Goal: Task Accomplishment & Management: Use online tool/utility

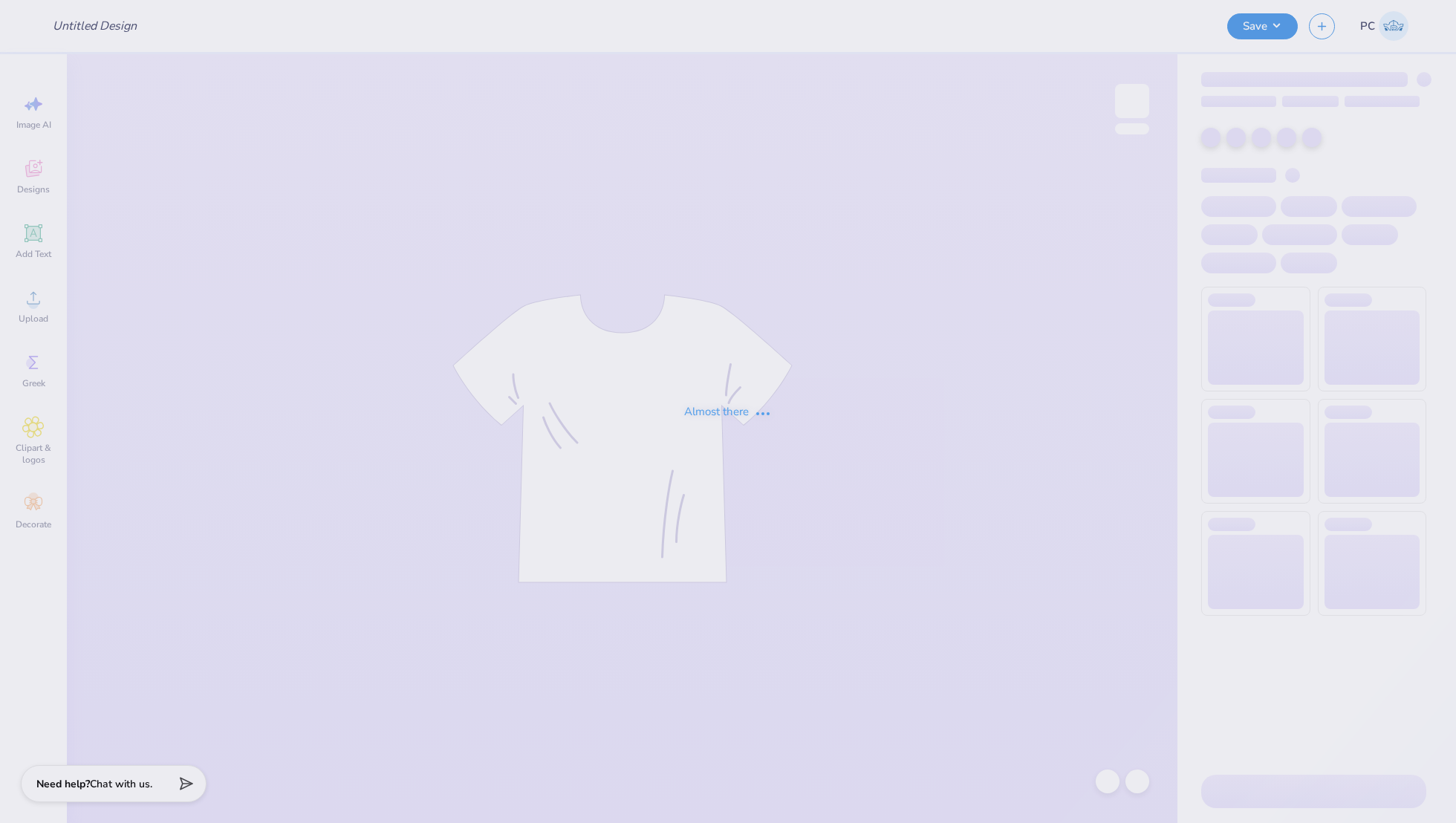
type input "Formula Sae- Merch"
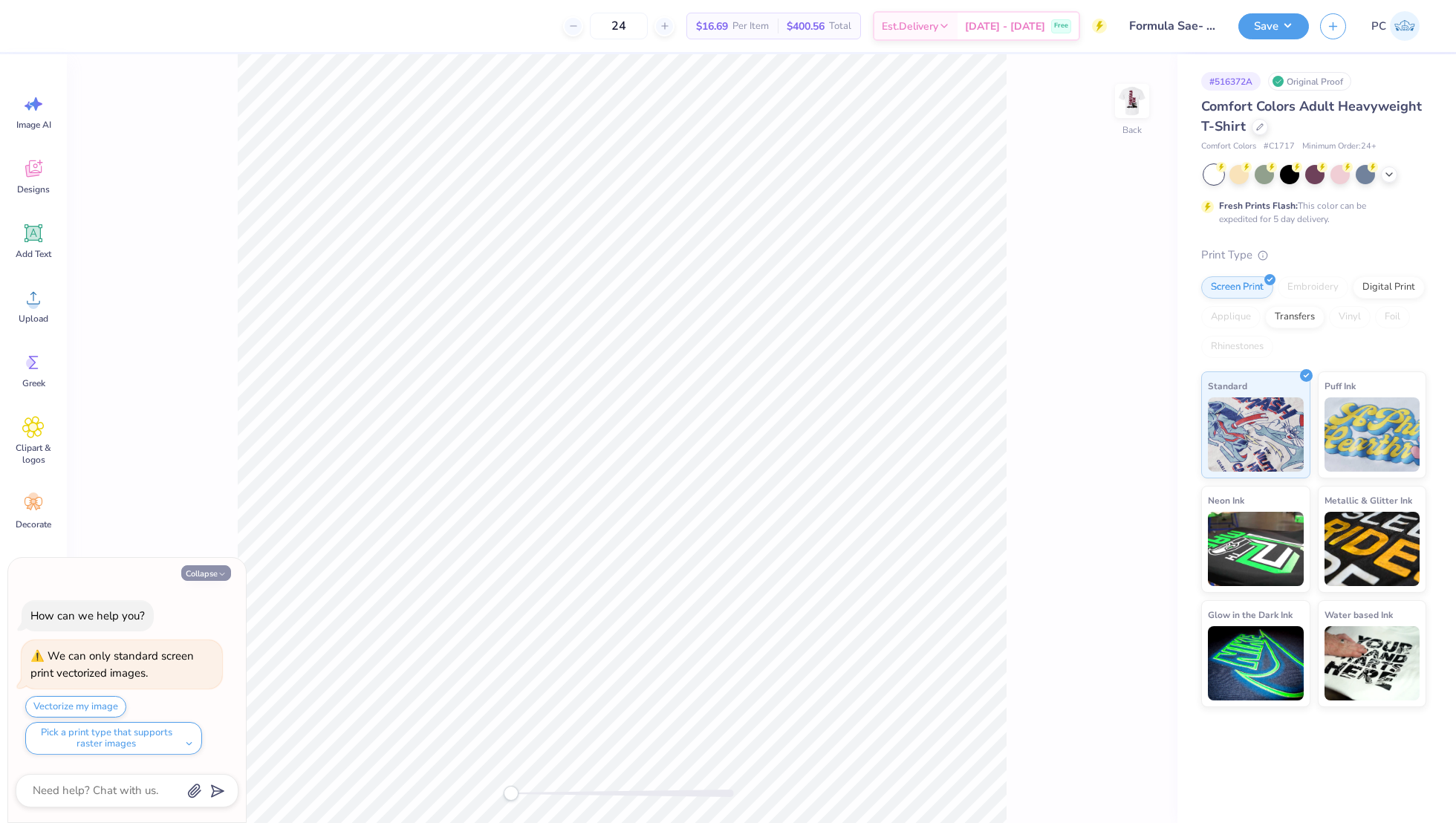
click at [215, 575] on button "Collapse" at bounding box center [207, 572] width 50 height 15
type textarea "x"
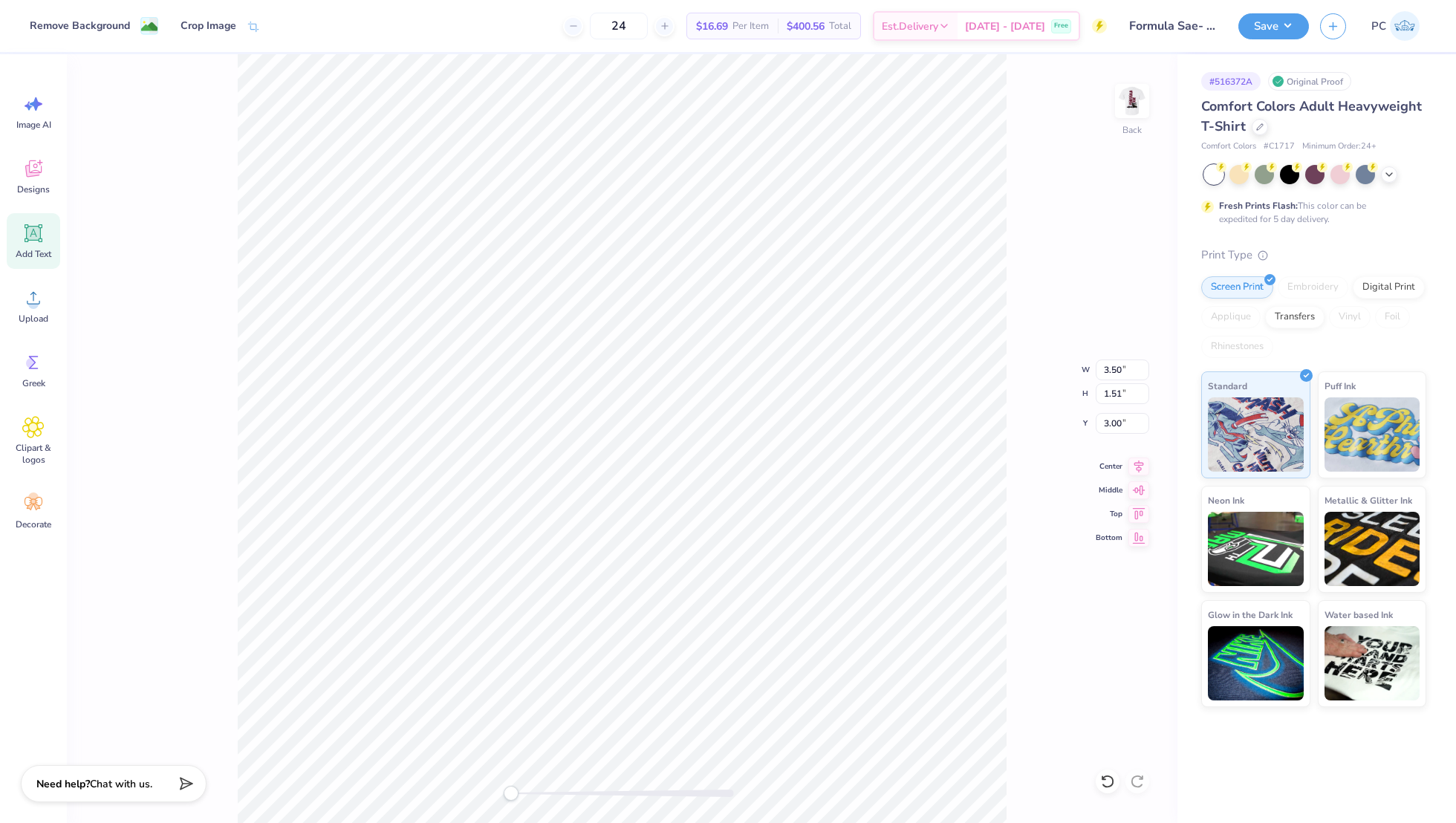
click at [34, 249] on span "Add Text" at bounding box center [33, 254] width 35 height 12
type input "5.59"
type input "1.62"
type input "11.69"
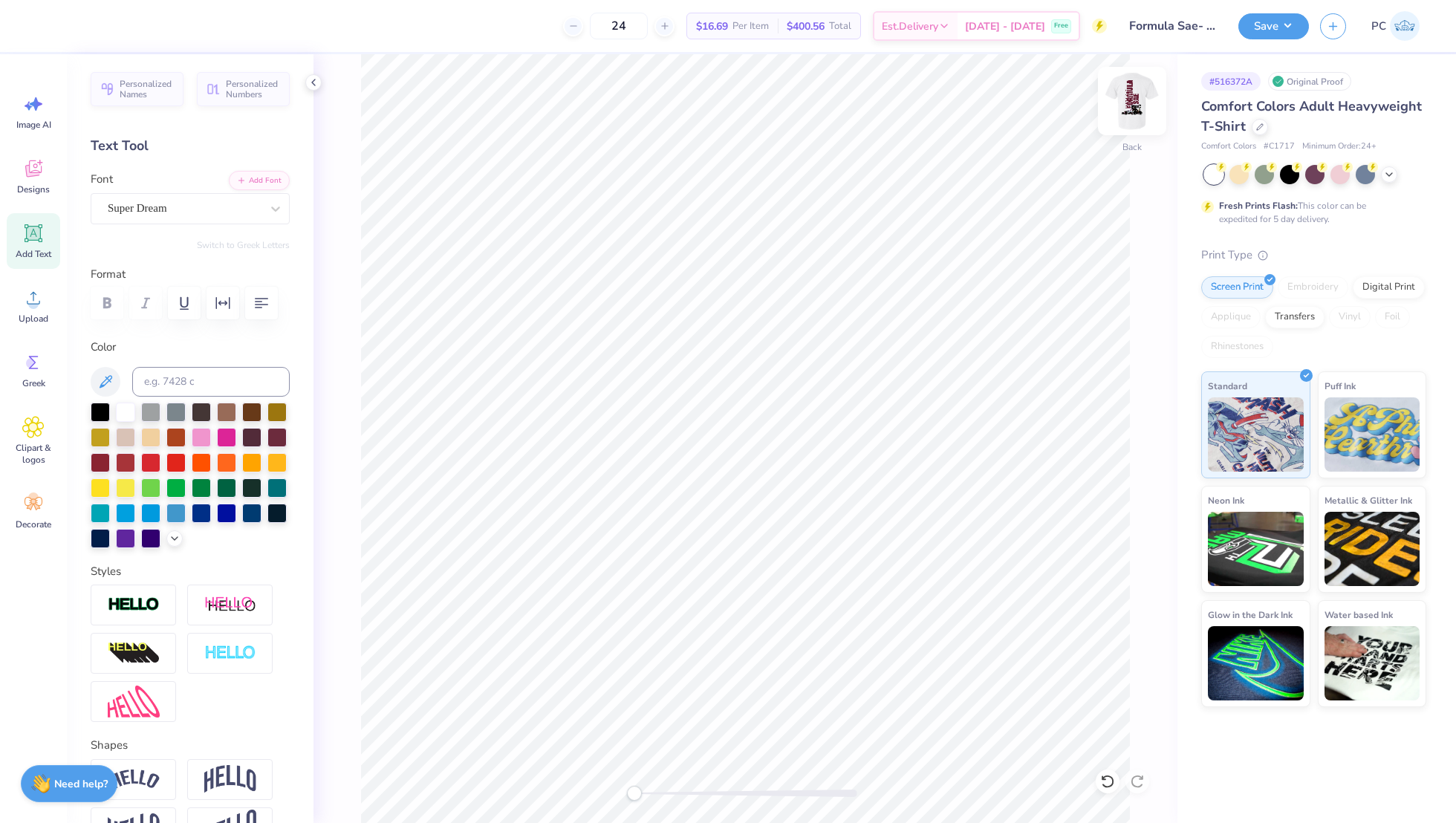
click at [1128, 104] on img at bounding box center [1132, 101] width 59 height 59
click at [1124, 95] on img at bounding box center [1132, 101] width 59 height 59
click at [1131, 108] on img at bounding box center [1132, 101] width 59 height 59
click at [1252, 28] on button "Save" at bounding box center [1274, 24] width 71 height 26
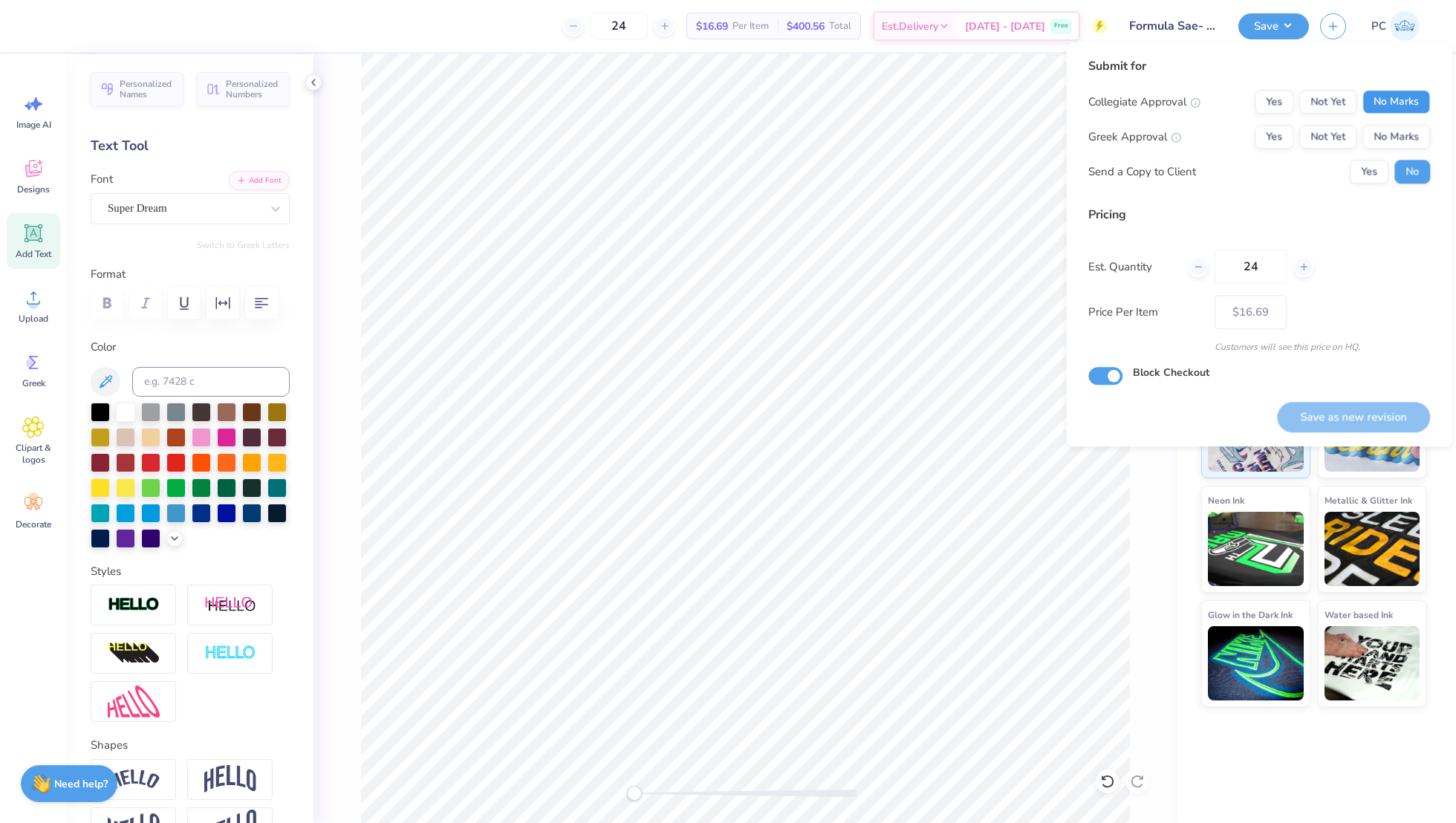
click at [1405, 102] on button "No Marks" at bounding box center [1396, 102] width 67 height 24
click at [1397, 132] on button "No Marks" at bounding box center [1396, 137] width 67 height 24
click at [1357, 170] on button "Yes" at bounding box center [1369, 172] width 39 height 24
click at [1278, 103] on button "Yes" at bounding box center [1274, 102] width 39 height 24
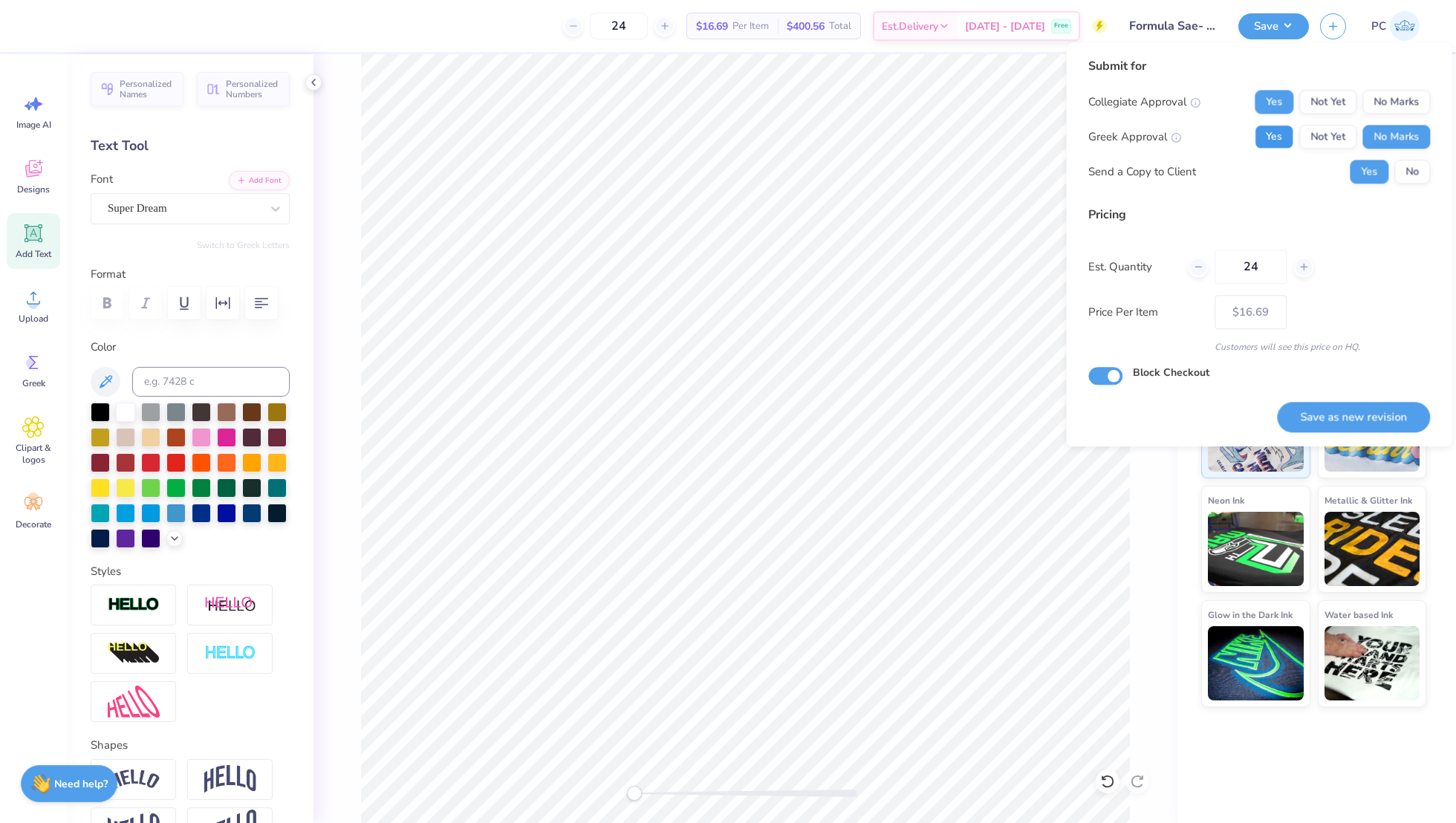
click at [1277, 133] on button "Yes" at bounding box center [1274, 137] width 39 height 24
click at [1340, 421] on button "Save as new revision" at bounding box center [1353, 417] width 153 height 31
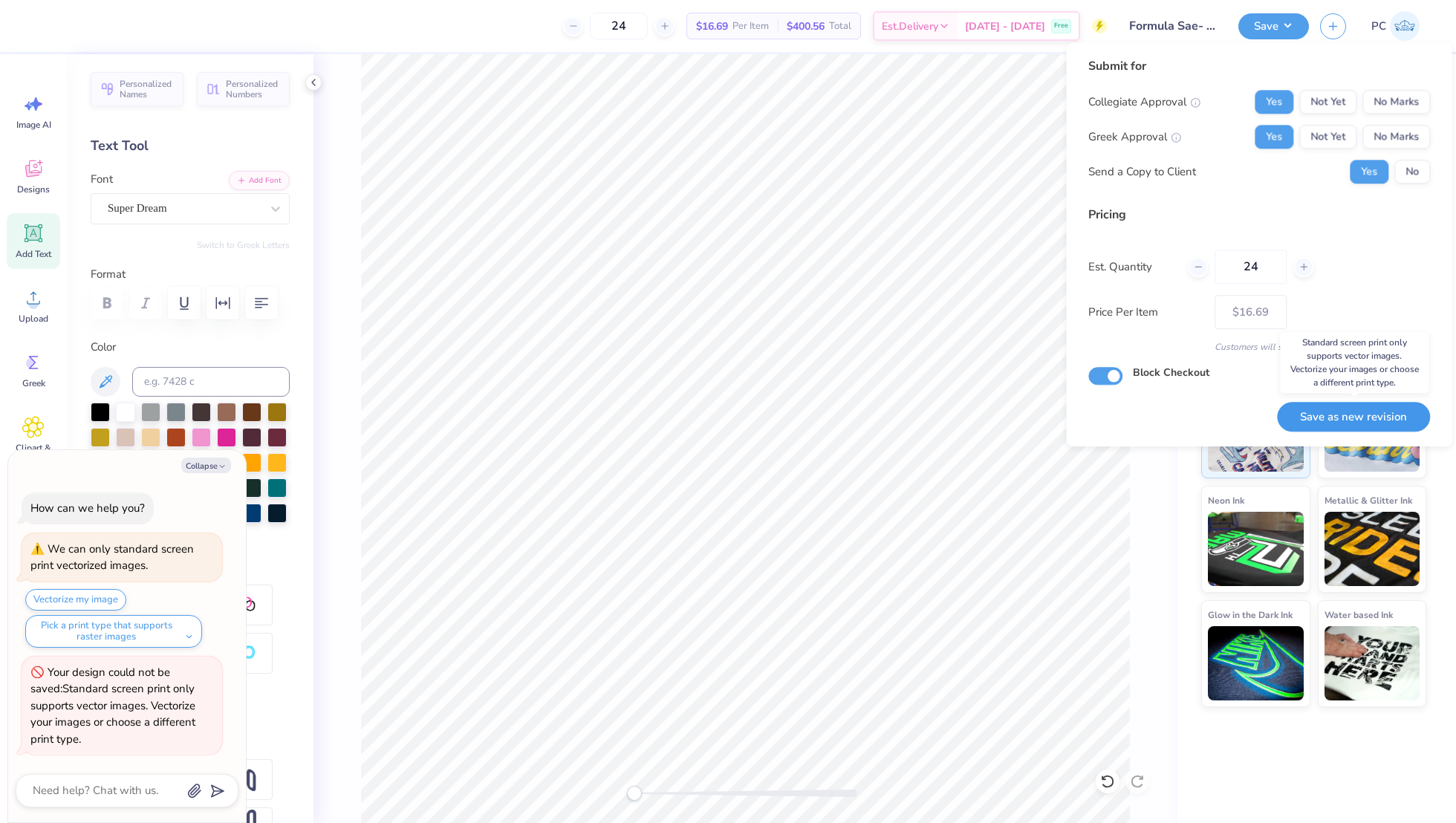
click at [1348, 425] on button "Save as new revision" at bounding box center [1353, 417] width 153 height 31
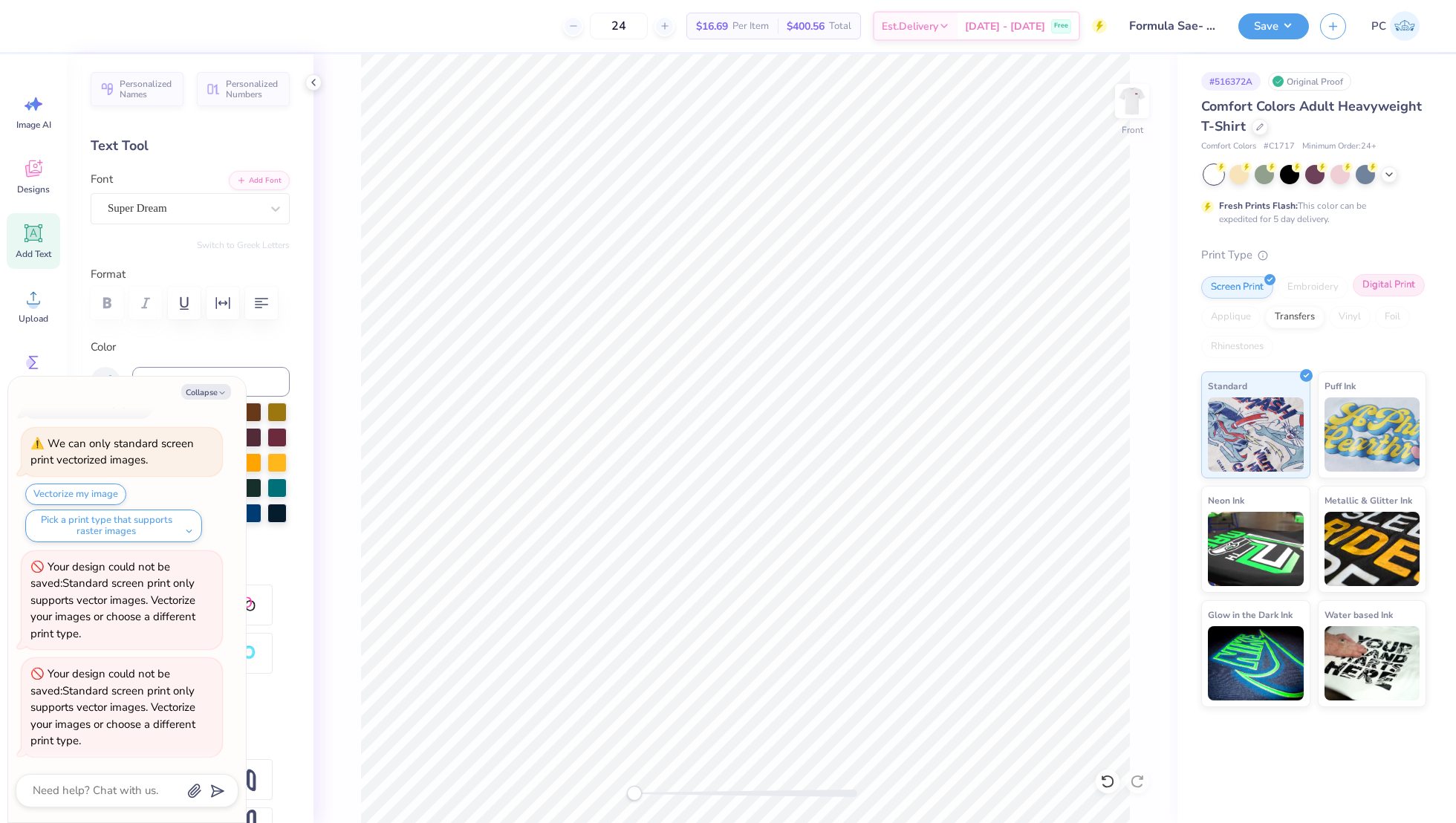
click at [1371, 285] on div "Digital Print" at bounding box center [1389, 285] width 72 height 23
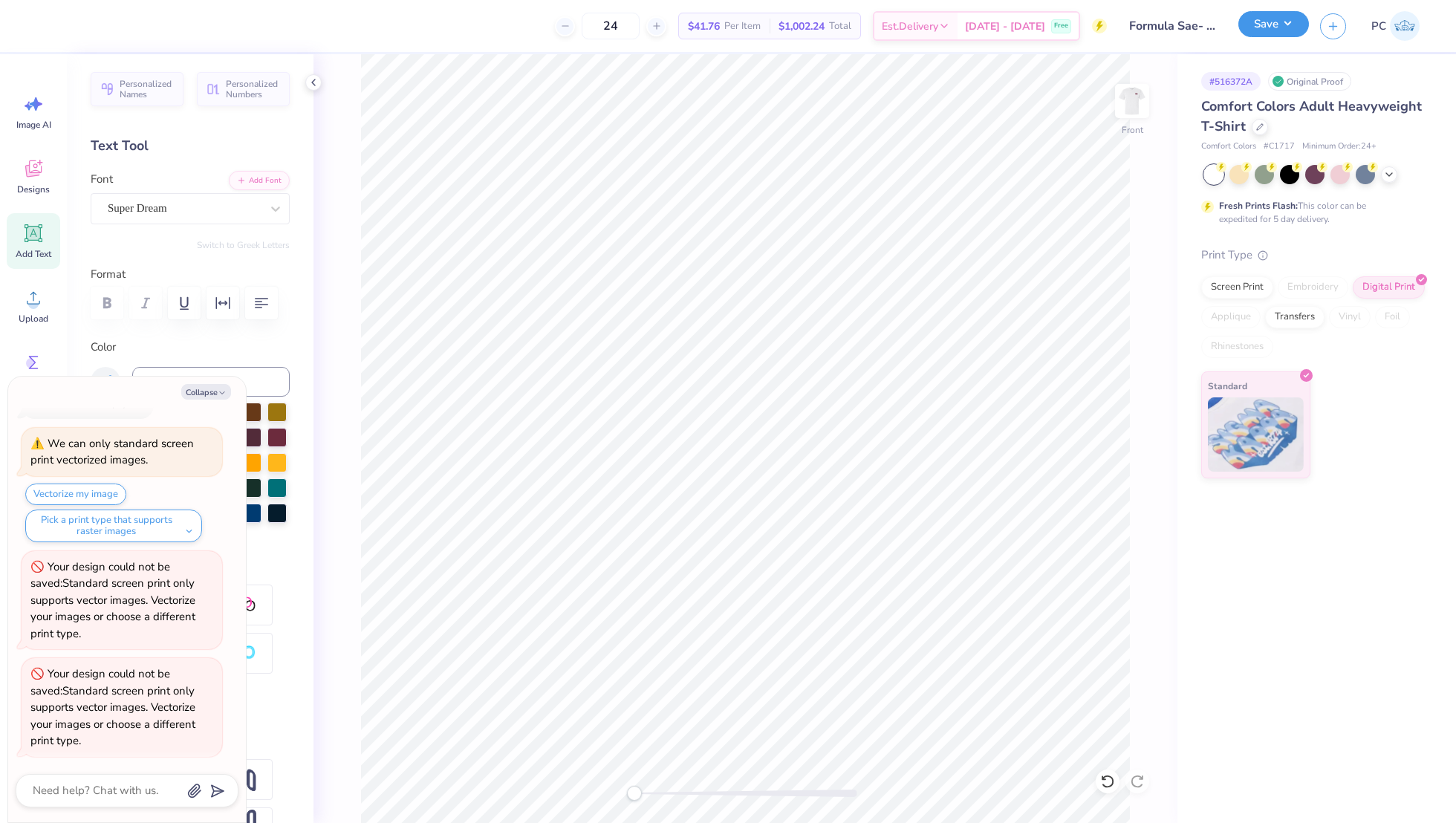
click at [1279, 26] on button "Save" at bounding box center [1274, 24] width 71 height 26
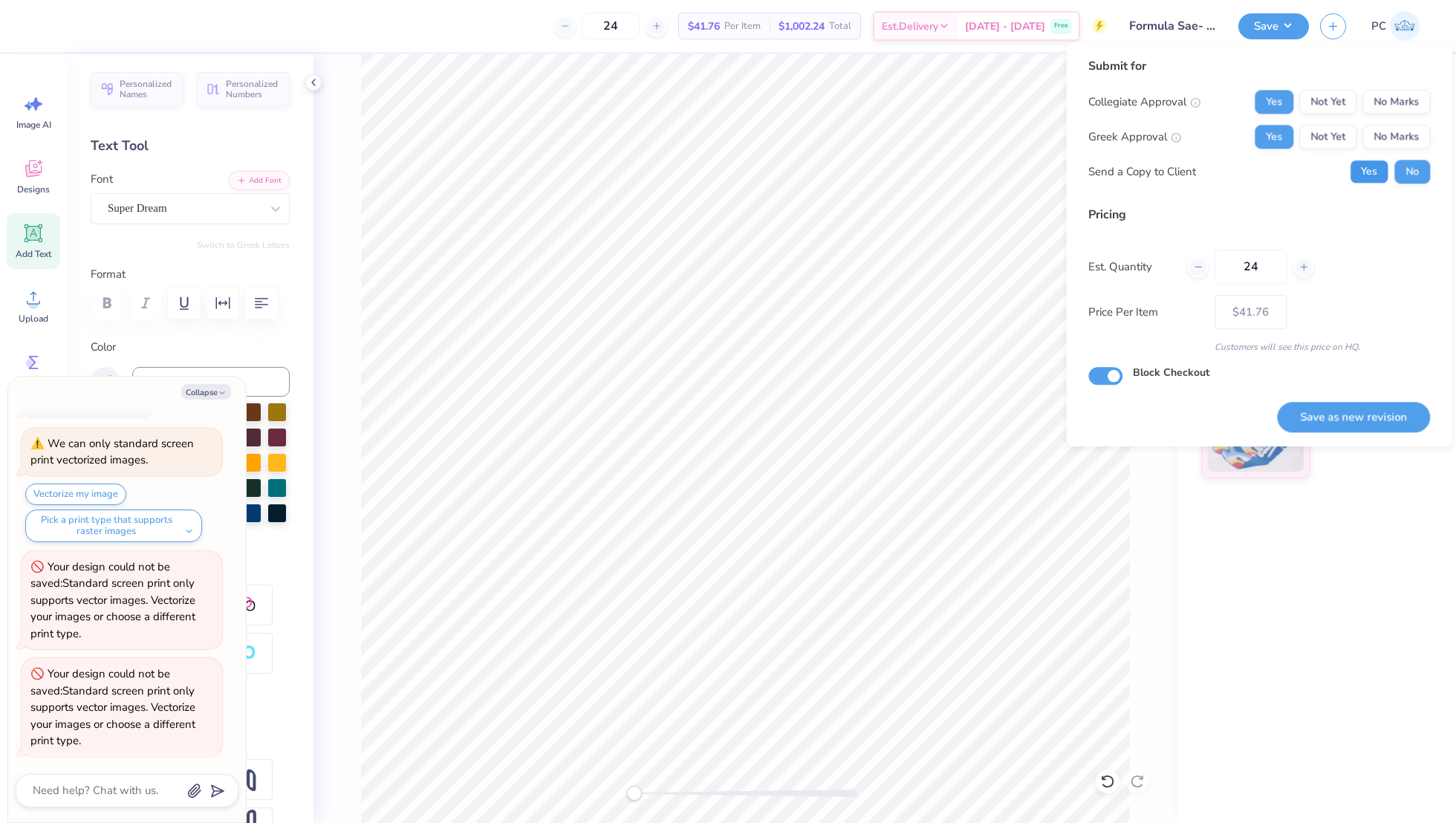
click at [1373, 168] on button "Yes" at bounding box center [1369, 172] width 39 height 24
click at [1319, 416] on button "Save as new revision" at bounding box center [1353, 417] width 153 height 31
type textarea "x"
type input "– –"
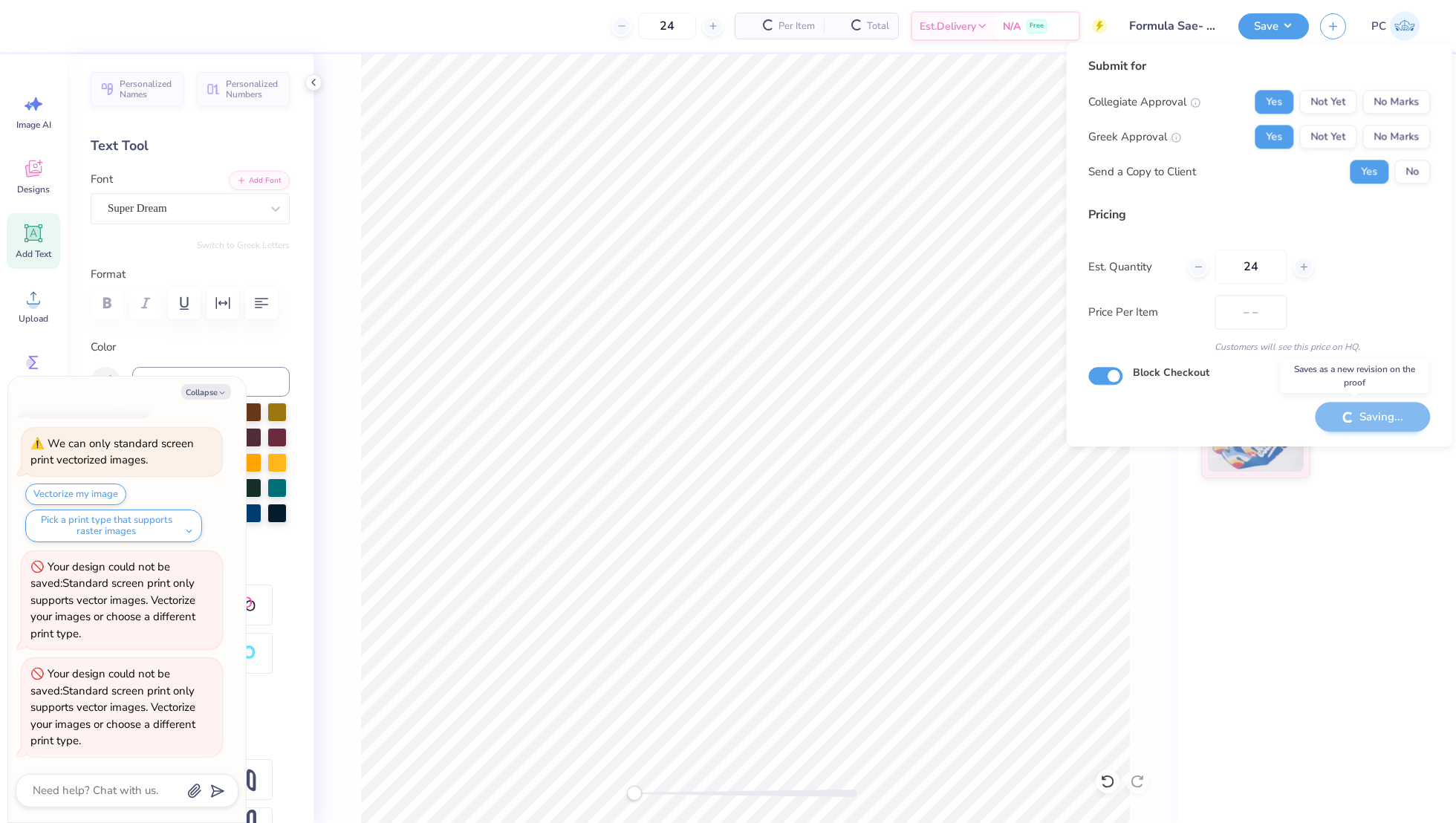
type textarea "x"
type input "$41.76"
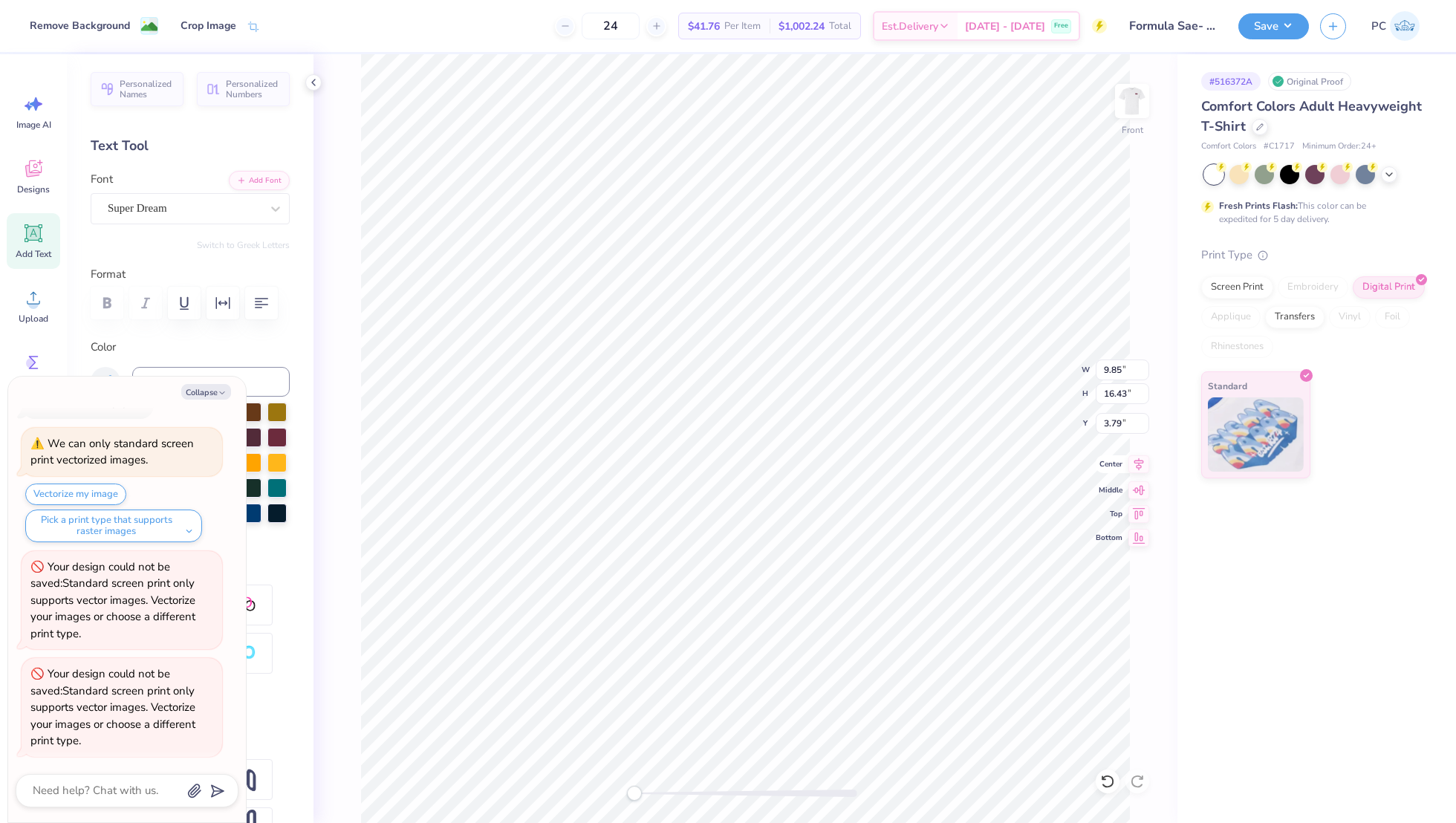
click at [1139, 462] on icon at bounding box center [1139, 465] width 10 height 13
click at [1282, 31] on button "Save" at bounding box center [1274, 24] width 71 height 26
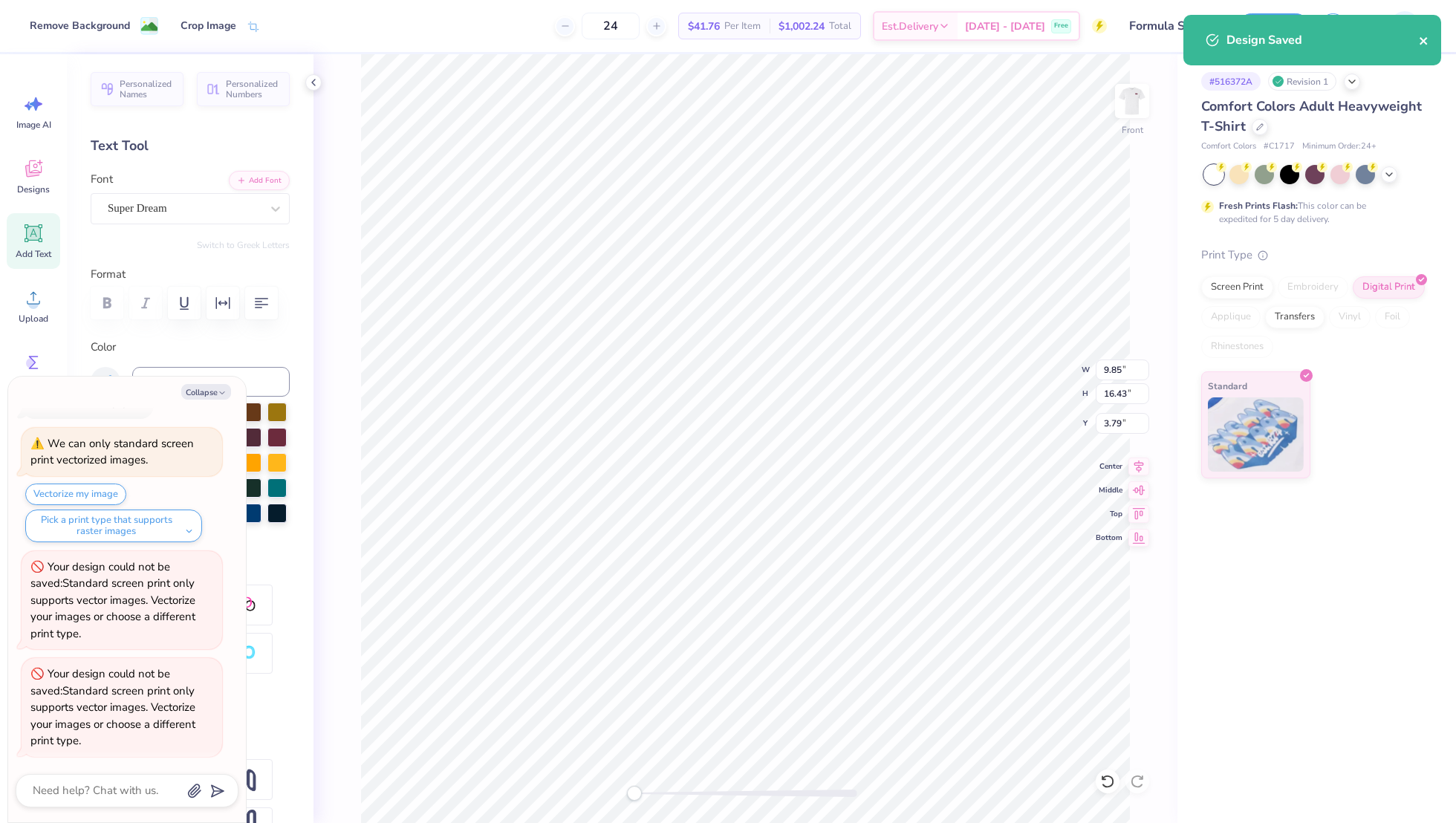
click at [1426, 33] on button "close" at bounding box center [1424, 40] width 10 height 18
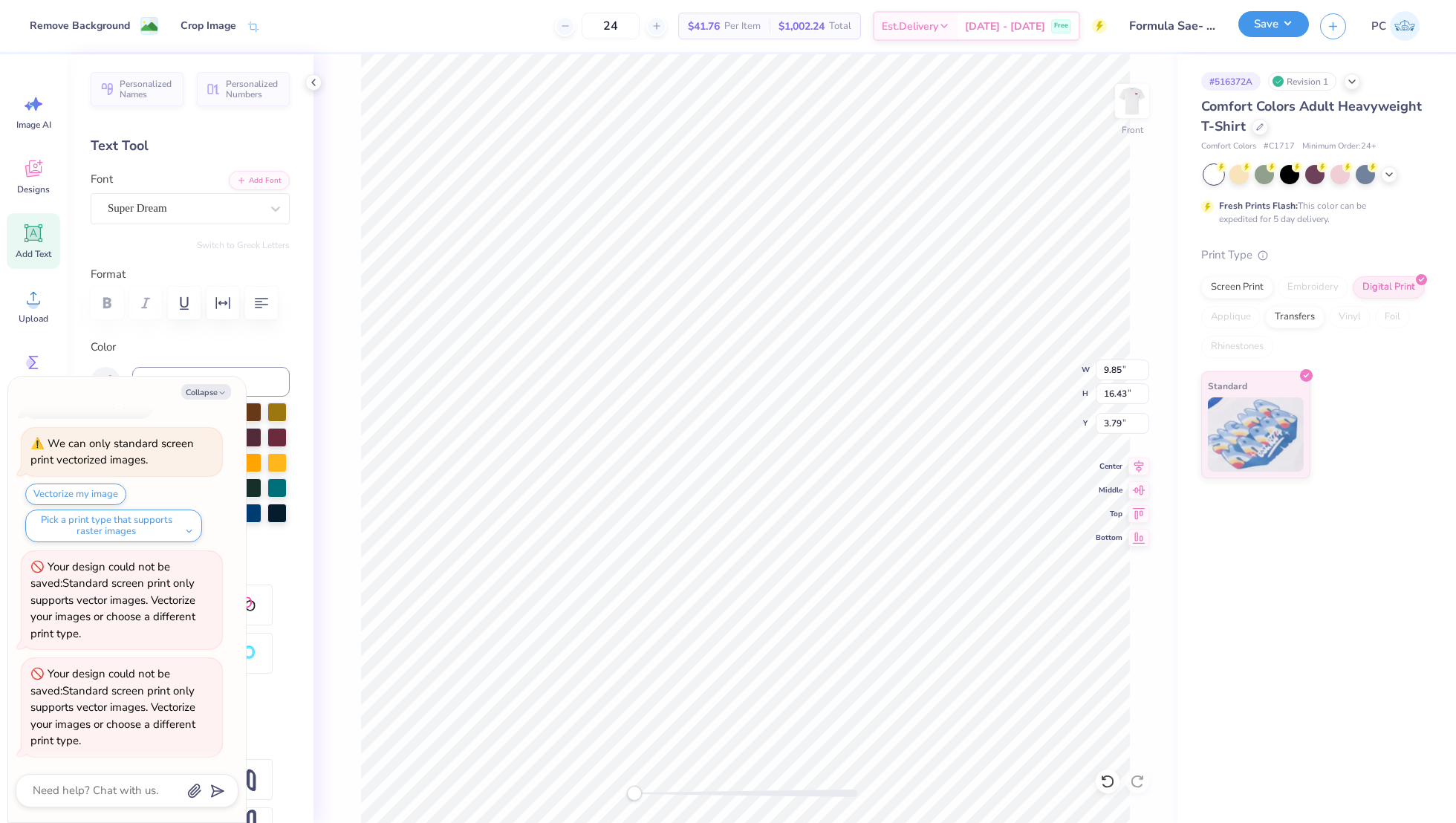
click at [1299, 19] on button "Save" at bounding box center [1274, 24] width 71 height 26
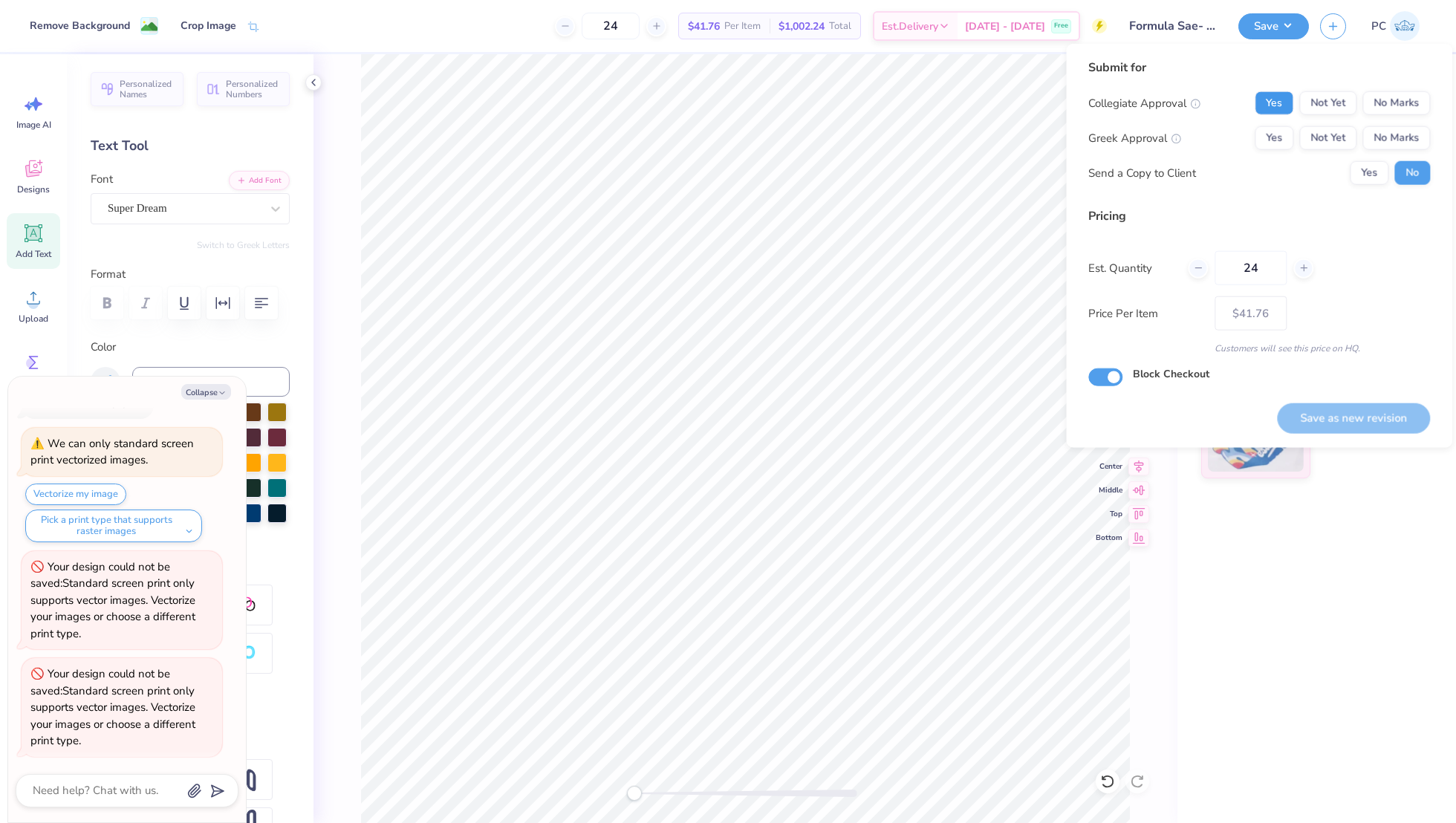
click at [1282, 104] on button "Yes" at bounding box center [1274, 104] width 39 height 24
click at [1277, 145] on button "Yes" at bounding box center [1274, 138] width 39 height 24
click at [1366, 171] on button "Yes" at bounding box center [1369, 174] width 39 height 24
click at [1301, 428] on button "Save as new revision" at bounding box center [1353, 418] width 153 height 31
type textarea "x"
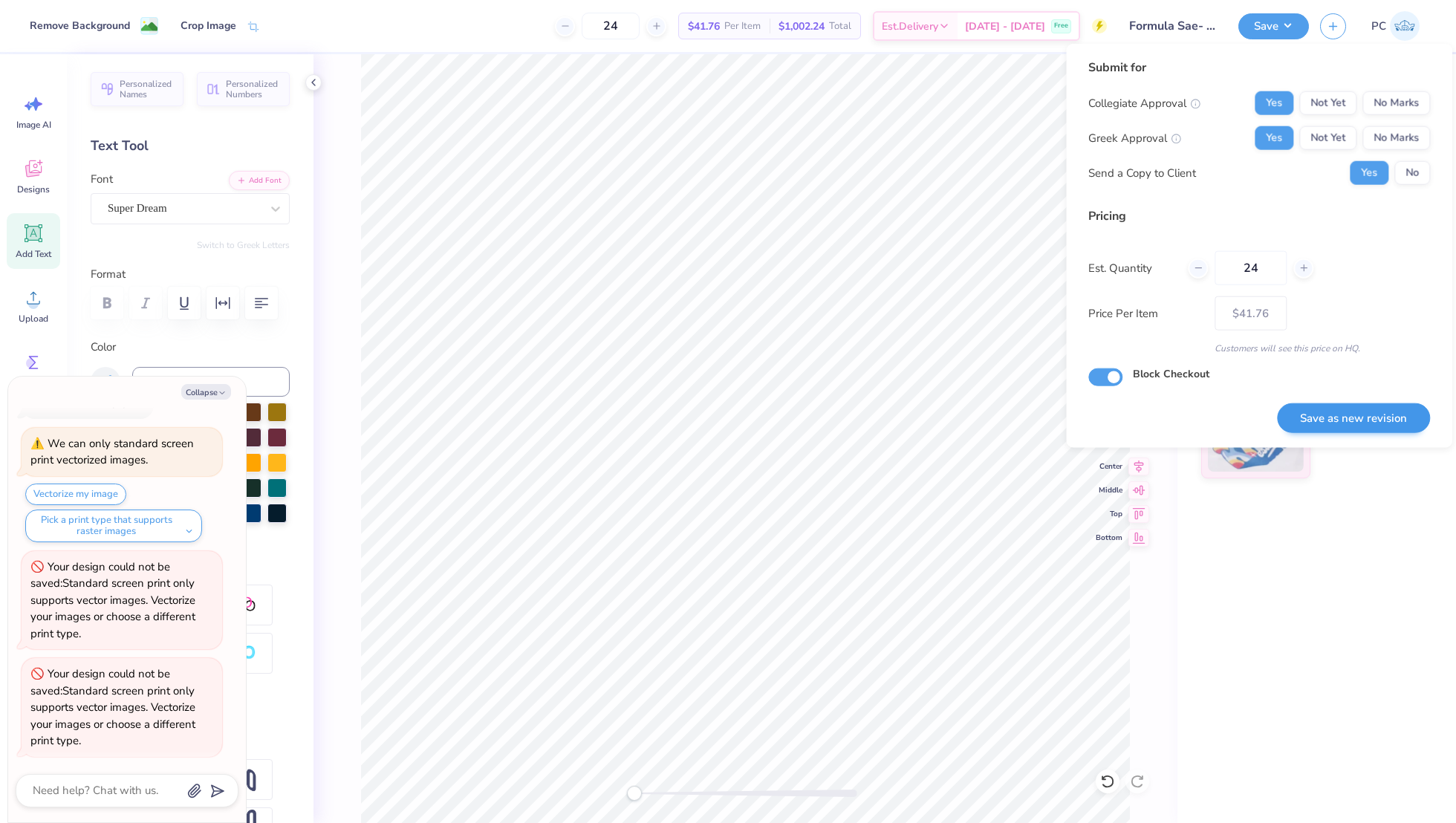
type input "– –"
type textarea "x"
type input "$41.76"
